Goal: Book appointment/travel/reservation

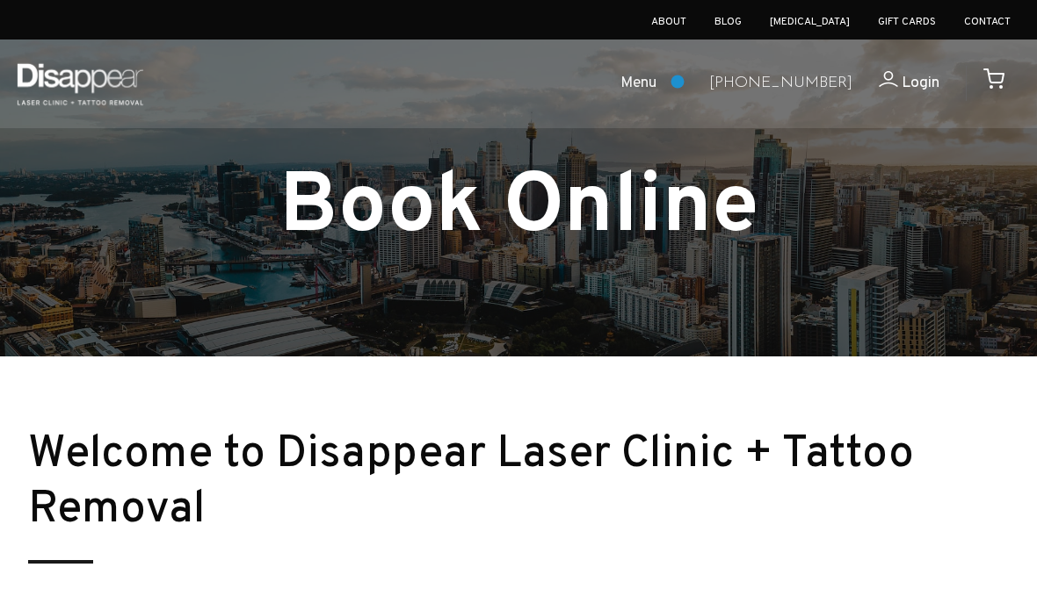
click at [656, 82] on span "Menu" at bounding box center [638, 83] width 36 height 25
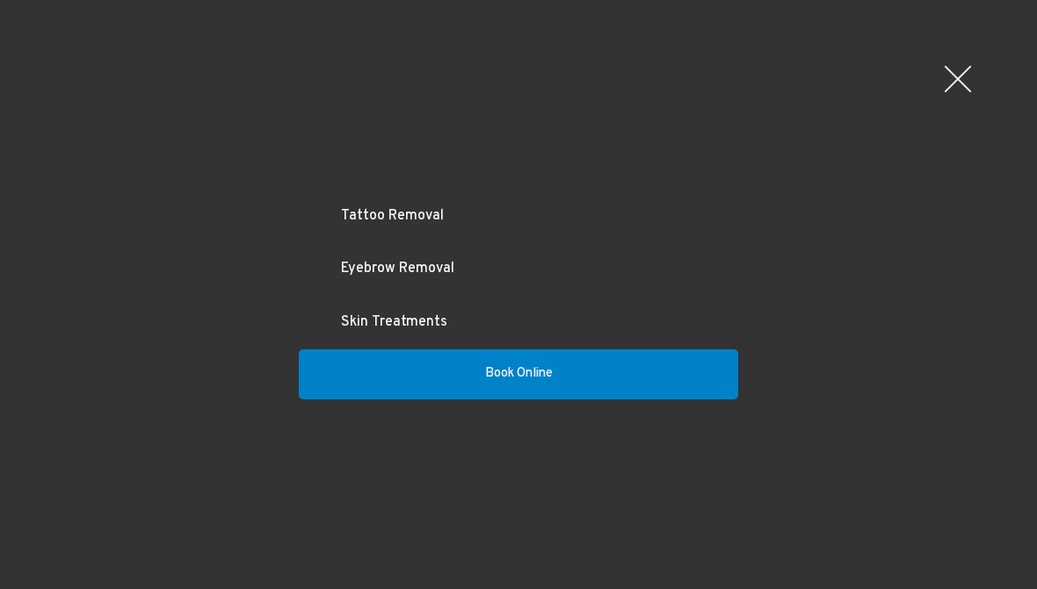
click at [393, 205] on link "Tattoo Removal" at bounding box center [518, 217] width 439 height 54
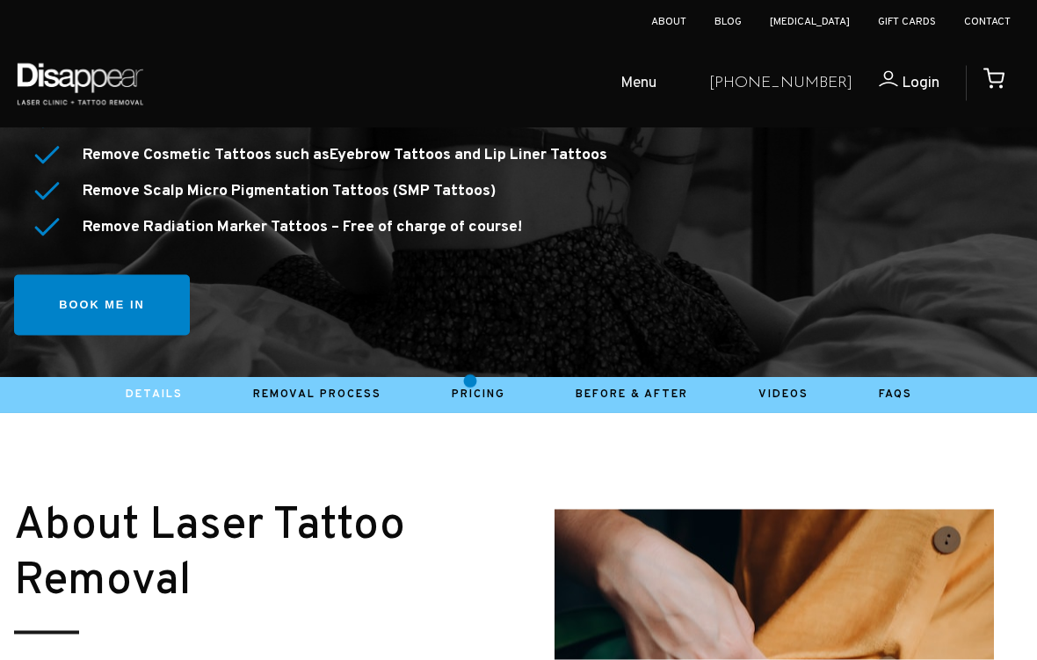
scroll to position [543, 0]
click at [470, 387] on link "Pricing" at bounding box center [479, 394] width 54 height 14
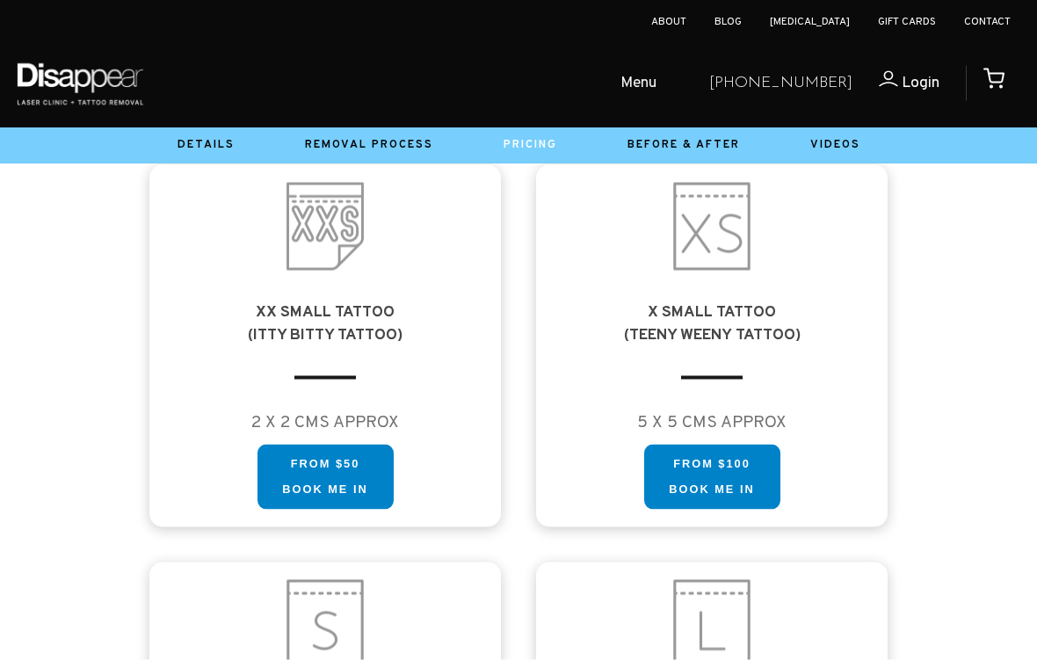
scroll to position [1028, 0]
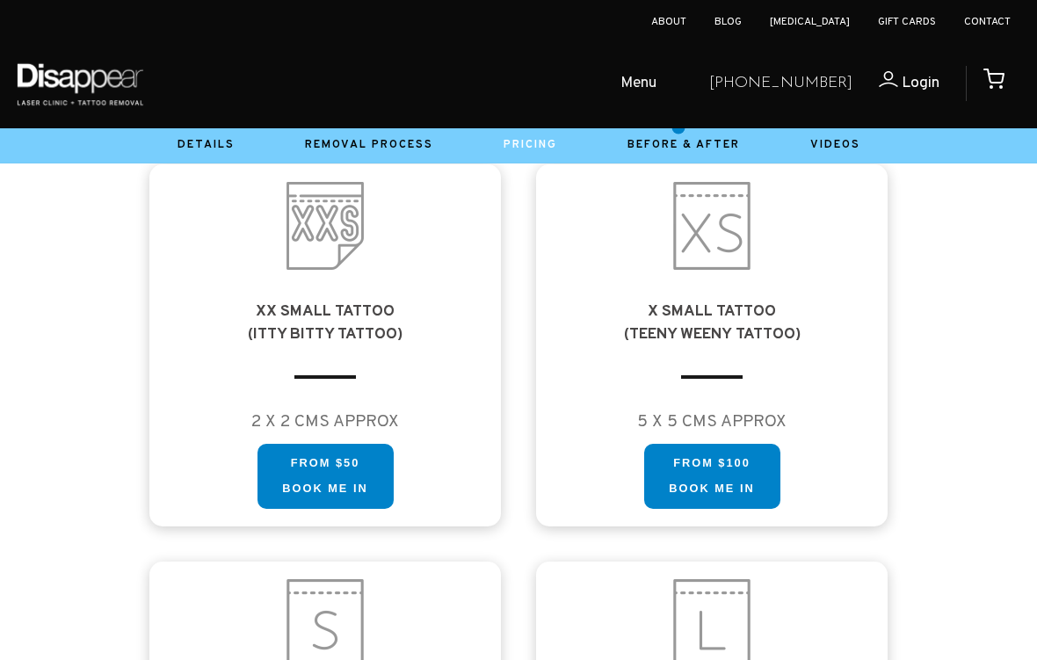
click at [678, 127] on div "Menu Tattoo Removal Eyebrow Removal Skin Treatments Book Online" at bounding box center [427, 84] width 535 height 89
click at [708, 140] on link "Before & After" at bounding box center [683, 145] width 112 height 14
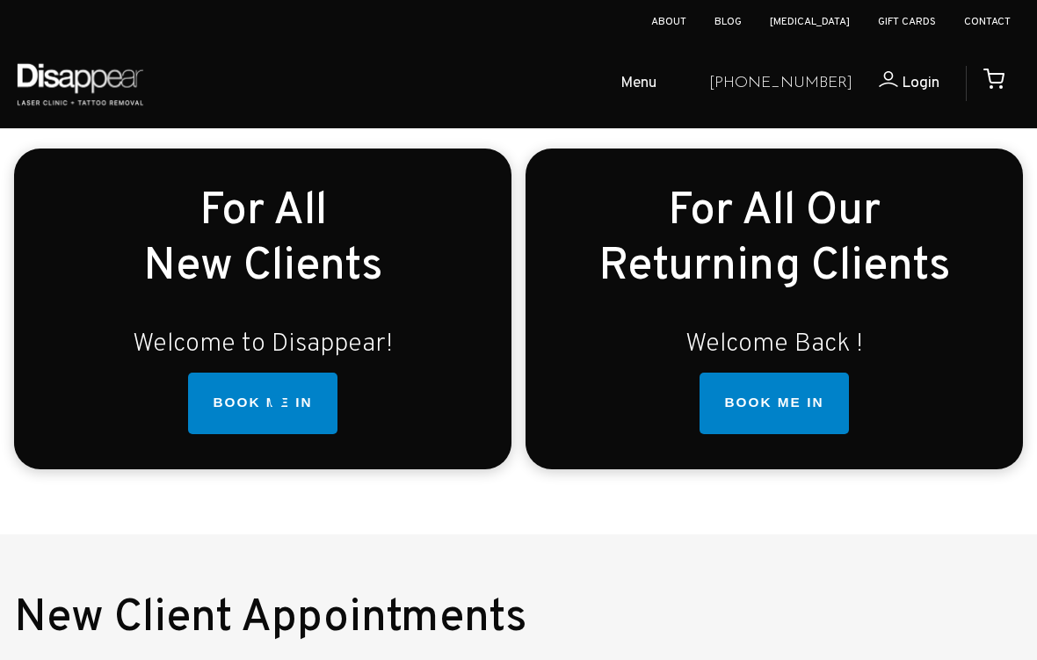
click at [277, 401] on link "BOOK ME IN" at bounding box center [262, 402] width 148 height 61
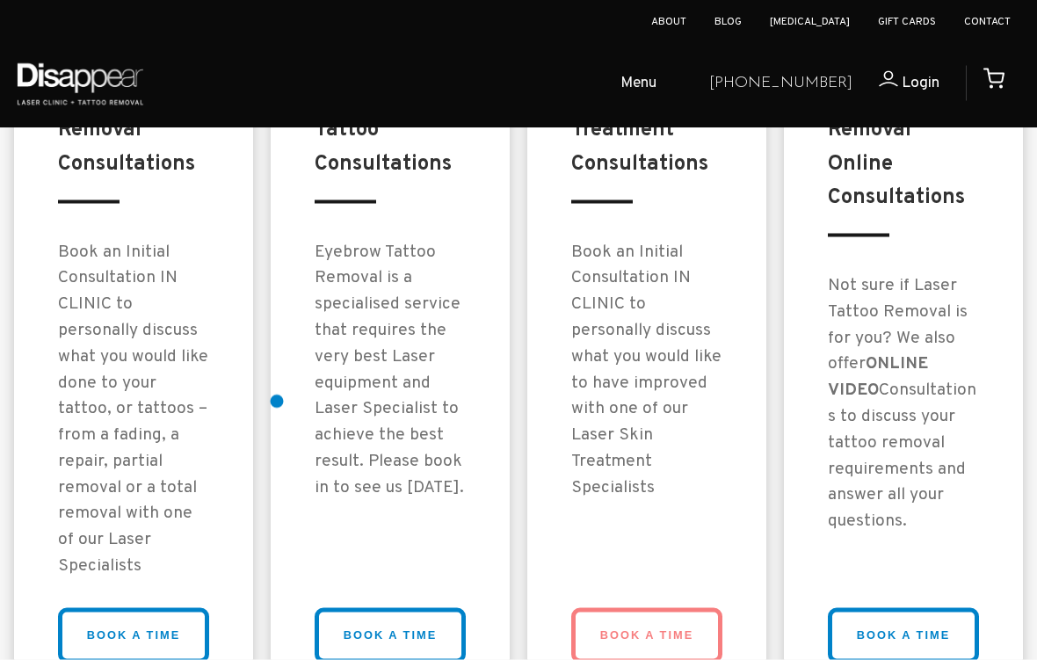
scroll to position [1586, 0]
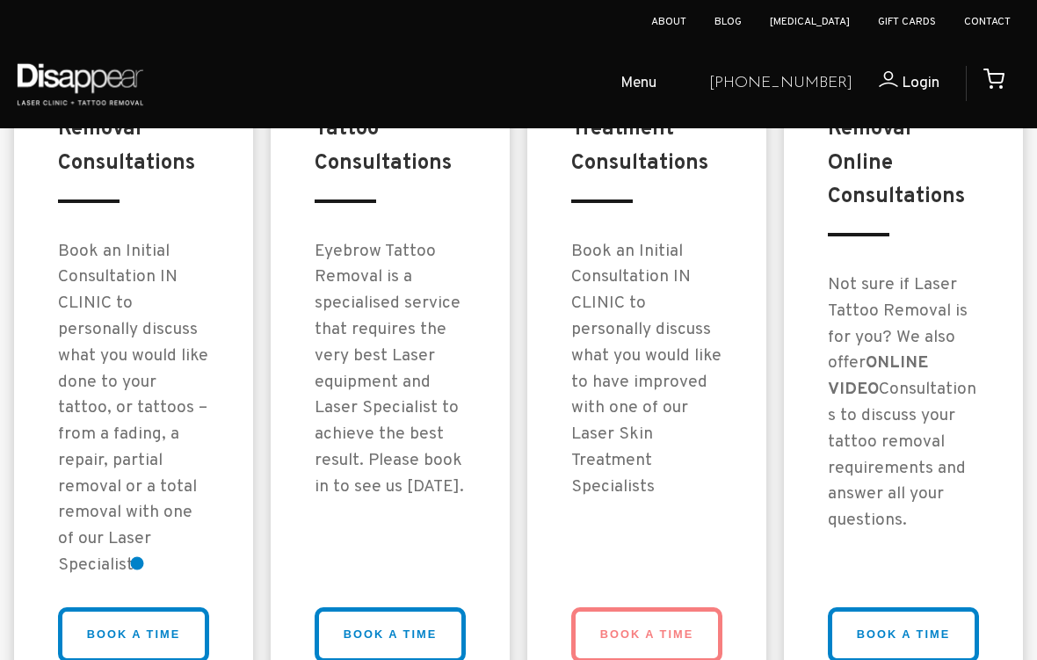
click at [137, 595] on link "BOOK A TIME" at bounding box center [133, 634] width 151 height 55
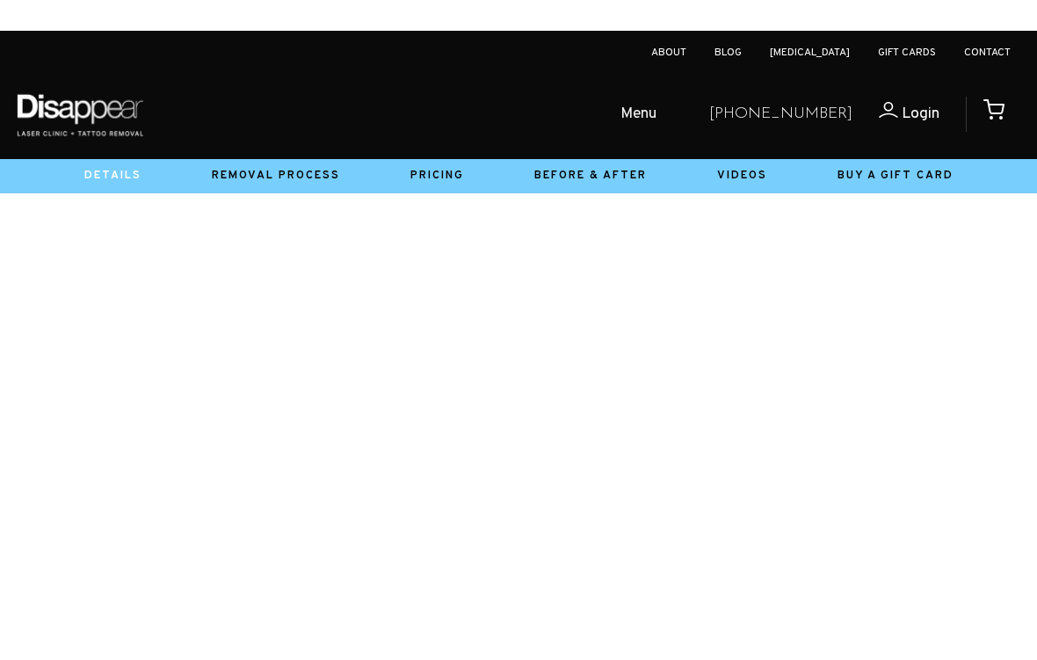
scroll to position [479, 0]
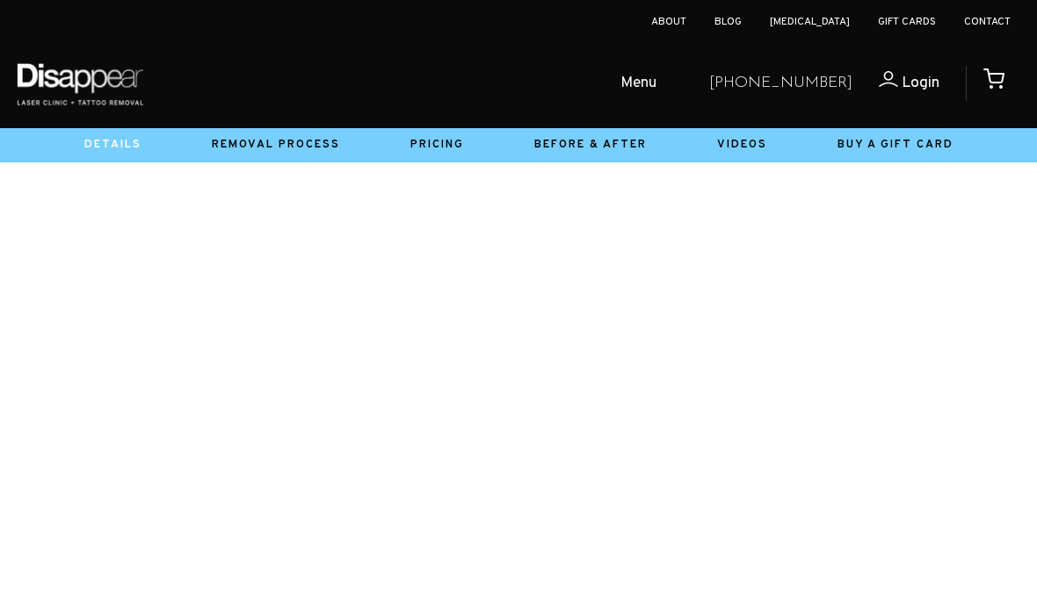
click at [575, 161] on div at bounding box center [518, 144] width 1037 height 35
click at [75, 159] on div at bounding box center [518, 144] width 1037 height 35
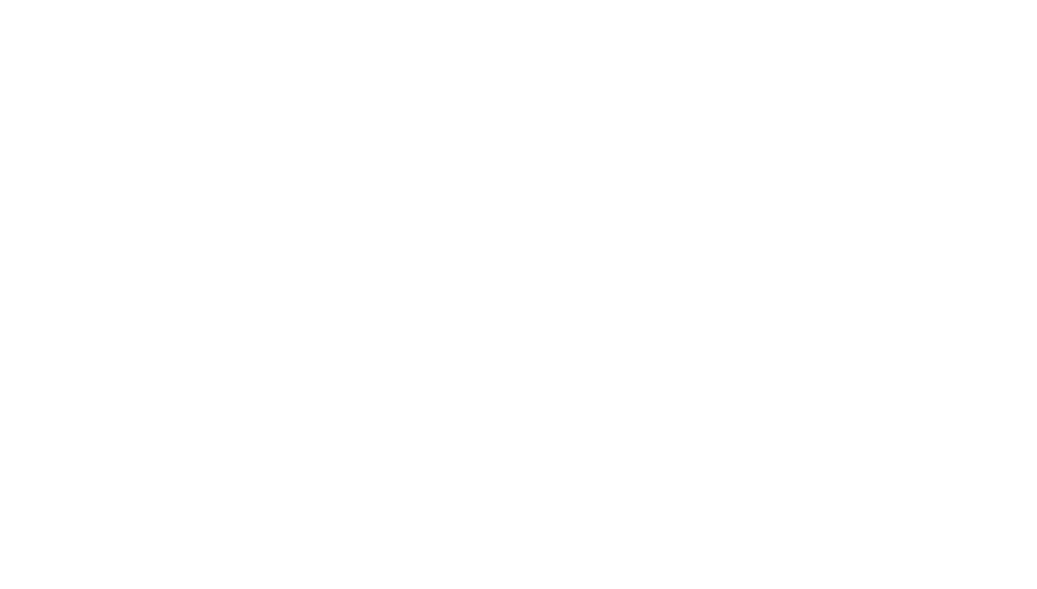
scroll to position [691, 0]
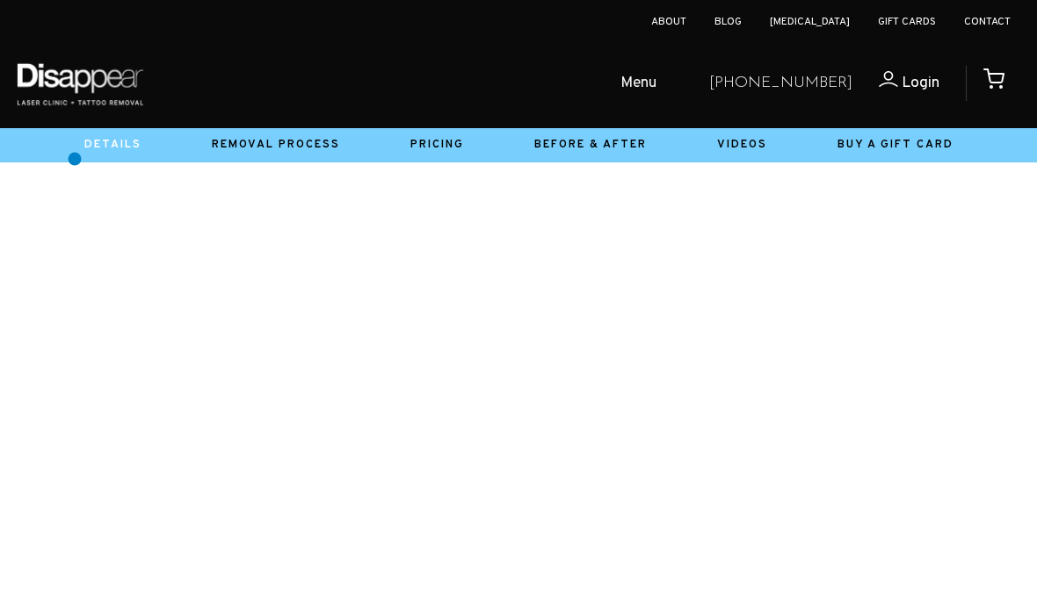
click at [475, 92] on ul "Menu" at bounding box center [427, 84] width 535 height 56
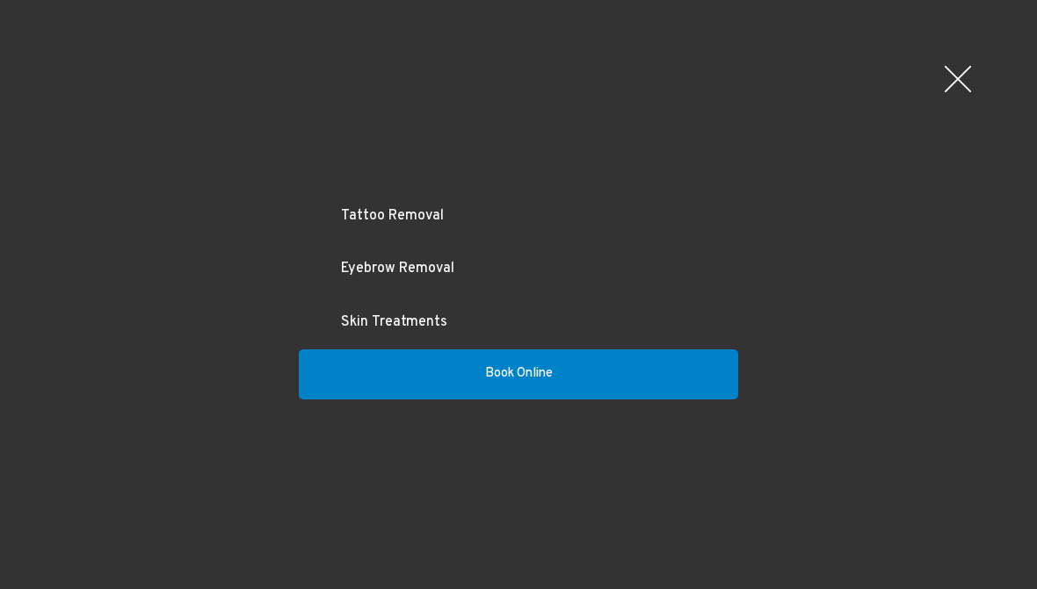
click at [955, 75] on div at bounding box center [957, 79] width 53 height 53
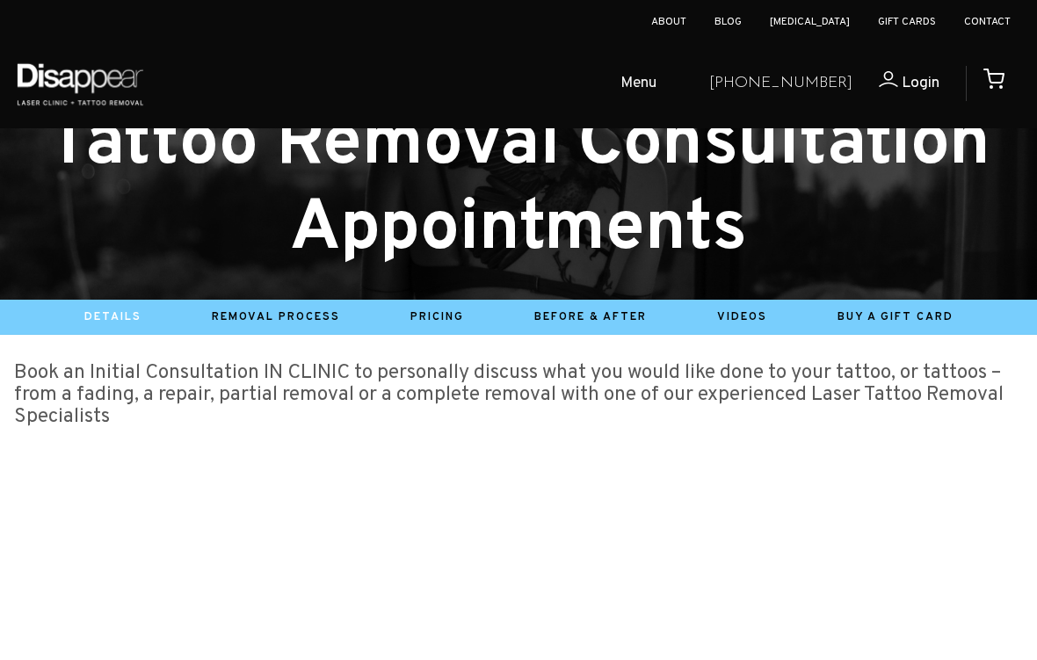
scroll to position [83, 0]
